Goal: Check status: Check status

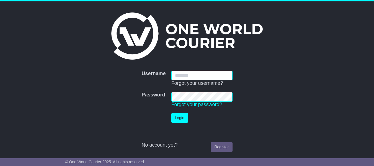
type input "**********"
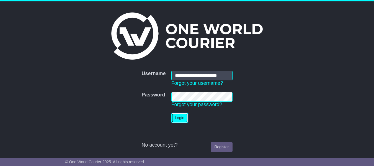
click at [182, 115] on button "Login" at bounding box center [179, 118] width 17 height 10
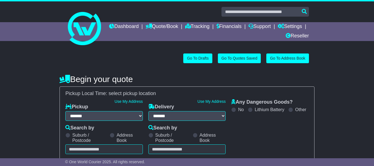
select select "**"
click at [210, 27] on link "Tracking" at bounding box center [197, 26] width 24 height 9
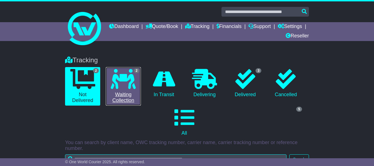
click at [130, 94] on link "2 Waiting Collection" at bounding box center [123, 86] width 35 height 38
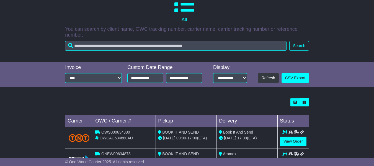
scroll to position [137, 0]
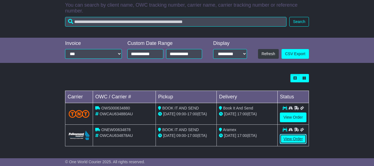
click at [289, 136] on link "View Order" at bounding box center [293, 139] width 27 height 10
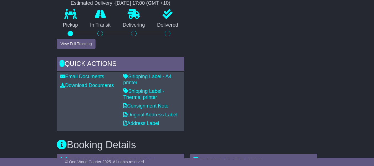
scroll to position [221, 0]
click at [154, 78] on link "Shipping Label - A4 printer" at bounding box center [147, 80] width 48 height 12
click at [132, 107] on link "Consignment Note" at bounding box center [145, 106] width 45 height 6
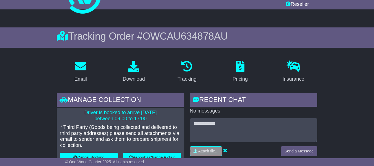
scroll to position [0, 0]
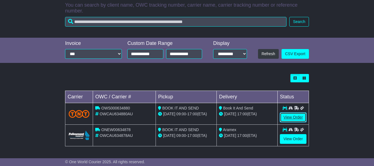
click at [298, 115] on link "View Order" at bounding box center [293, 117] width 27 height 10
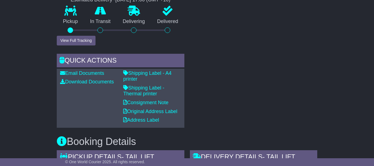
scroll to position [244, 0]
click at [155, 73] on link "Shipping Label - A4 printer" at bounding box center [147, 76] width 48 height 12
click at [149, 102] on link "Consignment Note" at bounding box center [145, 102] width 45 height 6
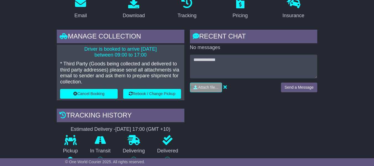
scroll to position [0, 0]
